Goal: Find specific page/section: Locate item on page

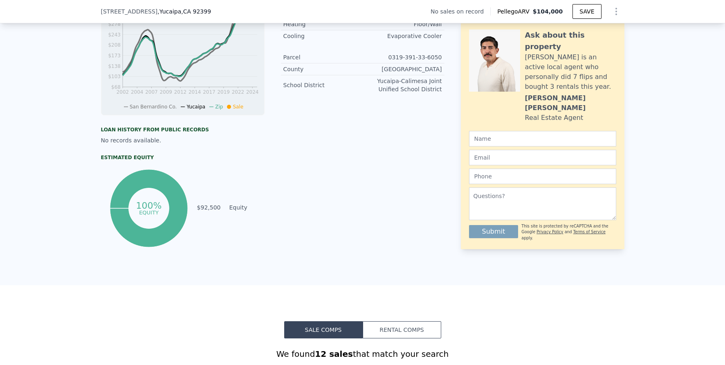
scroll to position [559, 0]
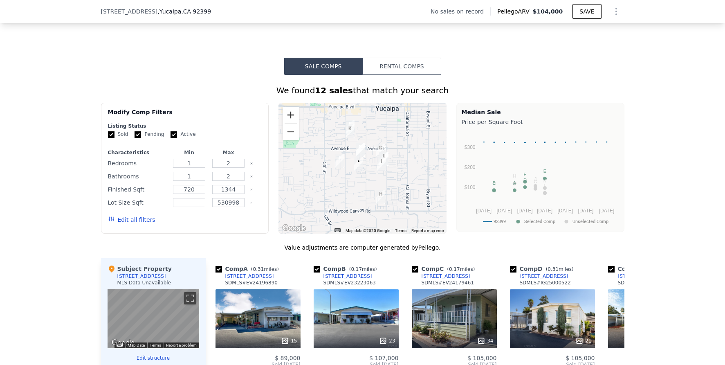
click at [287, 123] on button "Zoom in" at bounding box center [291, 115] width 16 height 16
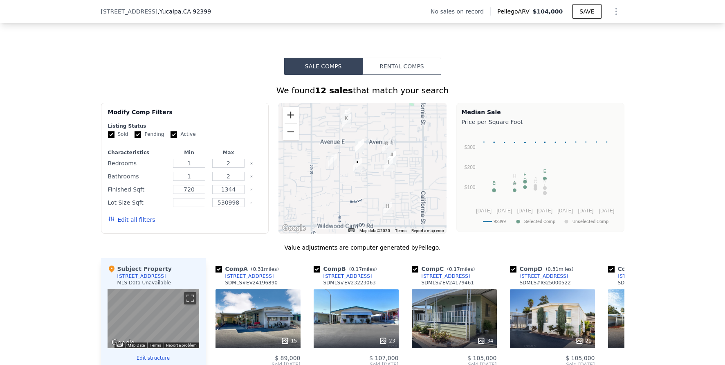
click at [287, 123] on button "Zoom in" at bounding box center [291, 115] width 16 height 16
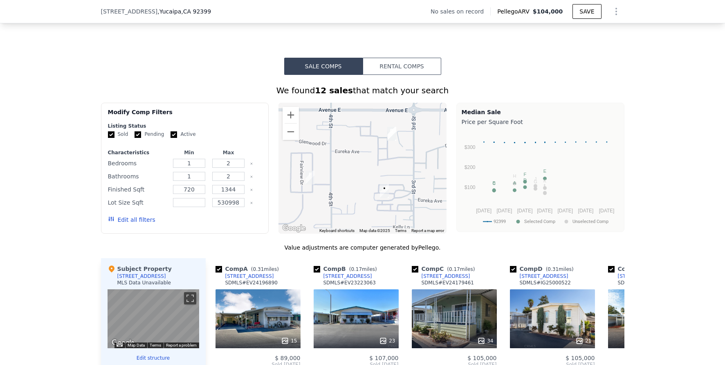
drag, startPoint x: 338, startPoint y: 173, endPoint x: 372, endPoint y: 191, distance: 37.5
click at [372, 191] on div at bounding box center [363, 168] width 168 height 131
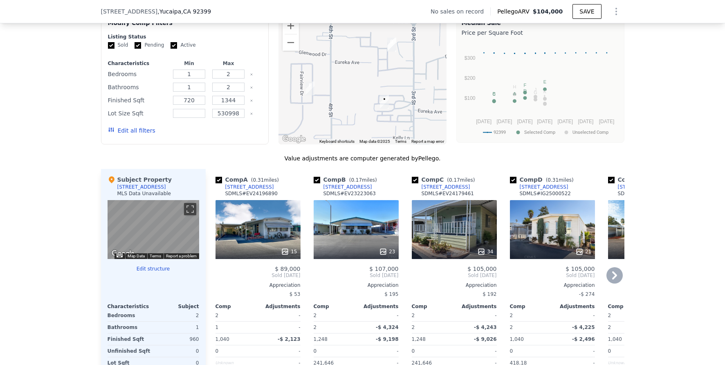
scroll to position [682, 0]
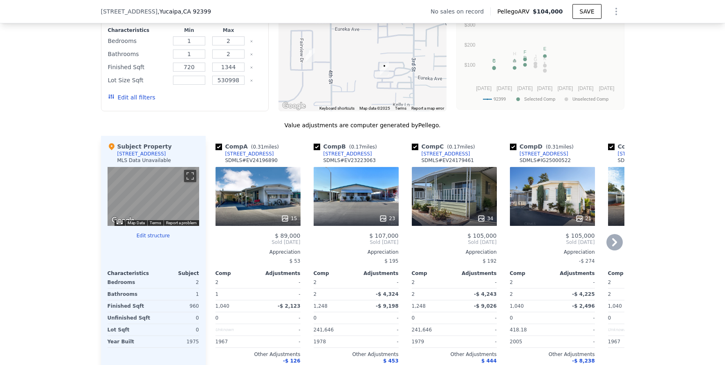
click at [360, 207] on div "23" at bounding box center [356, 196] width 85 height 59
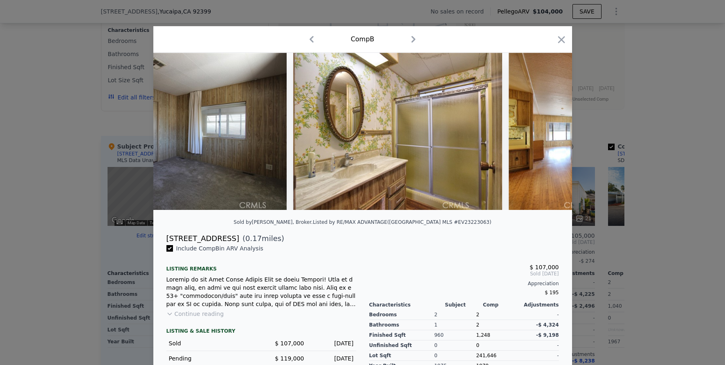
scroll to position [0, 4339]
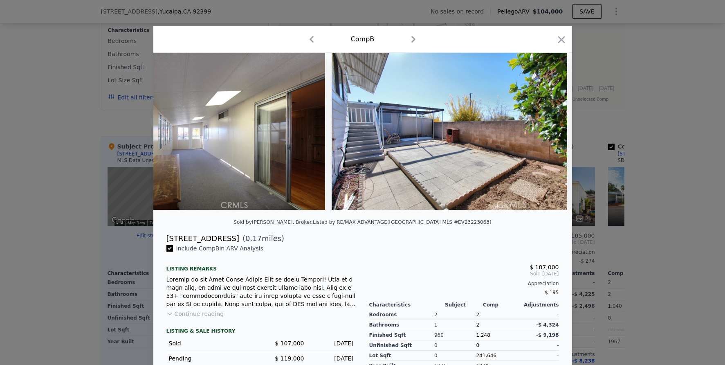
click at [647, 194] on div at bounding box center [362, 182] width 725 height 365
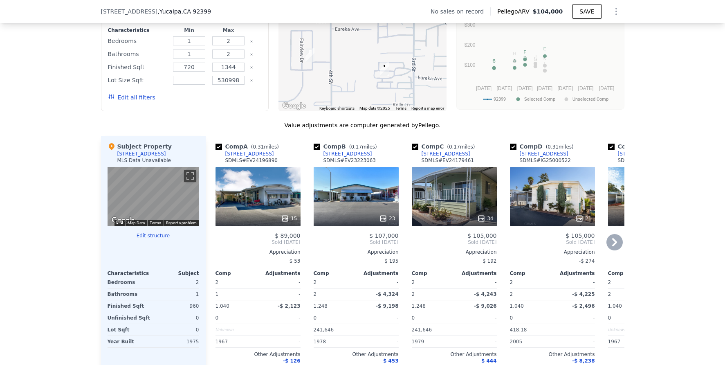
click at [535, 202] on div "21" at bounding box center [552, 196] width 85 height 59
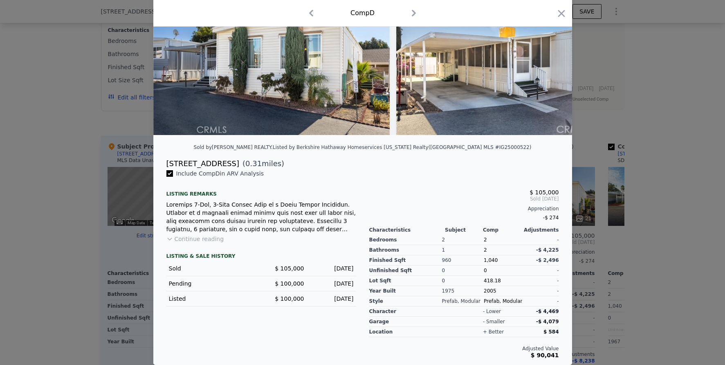
scroll to position [81, 0]
click at [674, 226] on div at bounding box center [362, 182] width 725 height 365
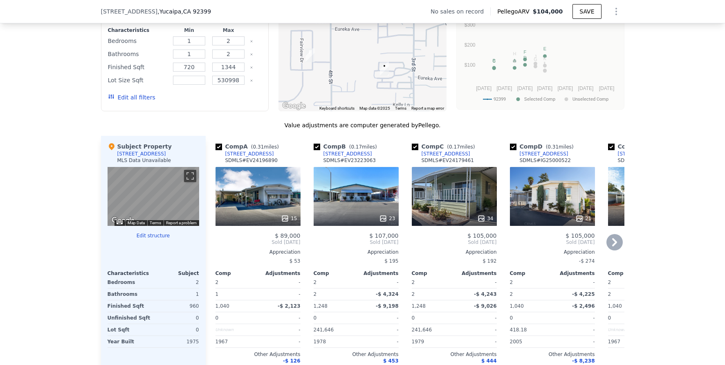
click at [607, 250] on icon at bounding box center [615, 242] width 16 height 16
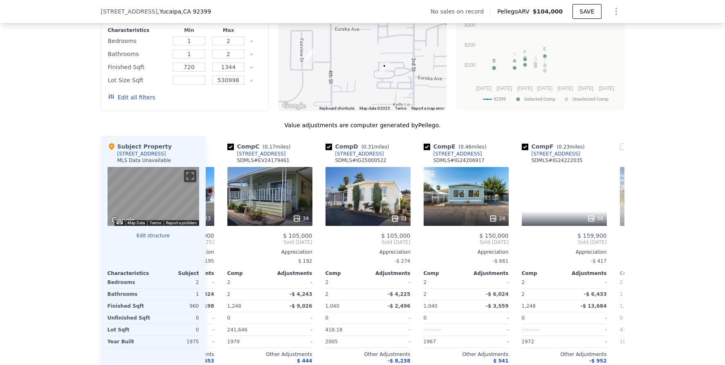
scroll to position [0, 196]
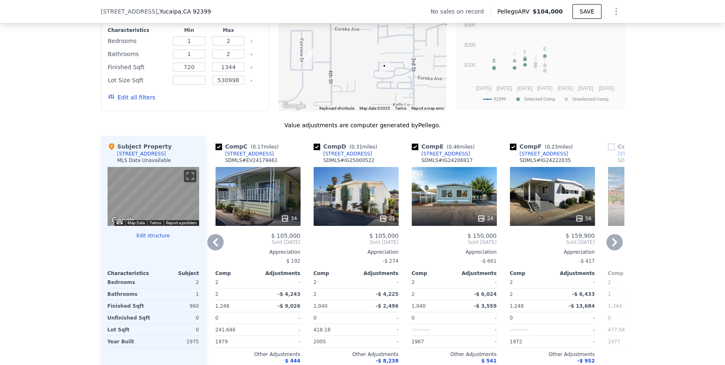
click at [607, 250] on icon at bounding box center [615, 242] width 16 height 16
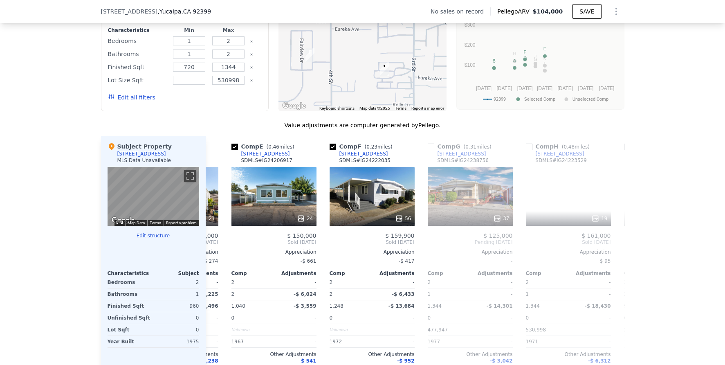
scroll to position [0, 393]
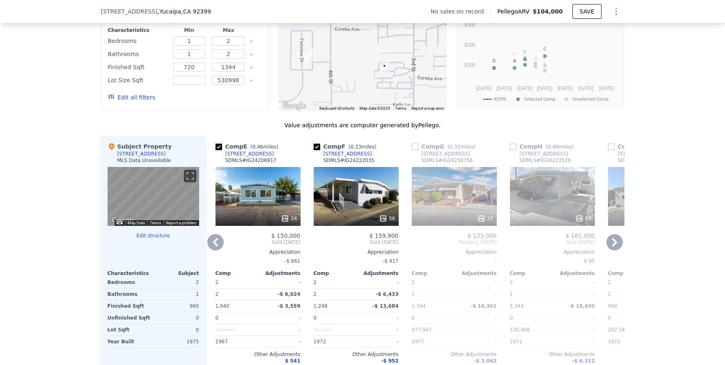
click at [607, 245] on icon at bounding box center [615, 242] width 16 height 16
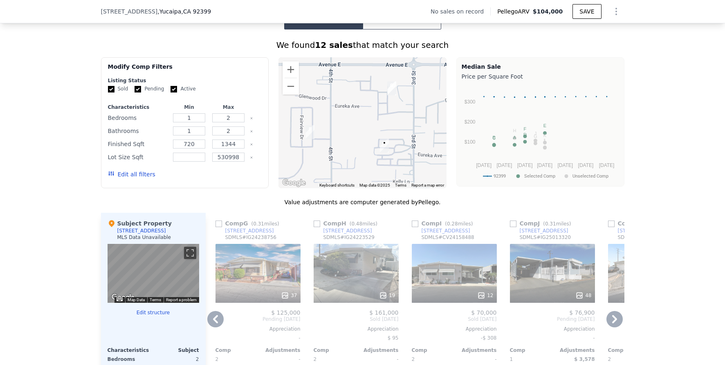
scroll to position [285, 0]
